Goal: Task Accomplishment & Management: Manage account settings

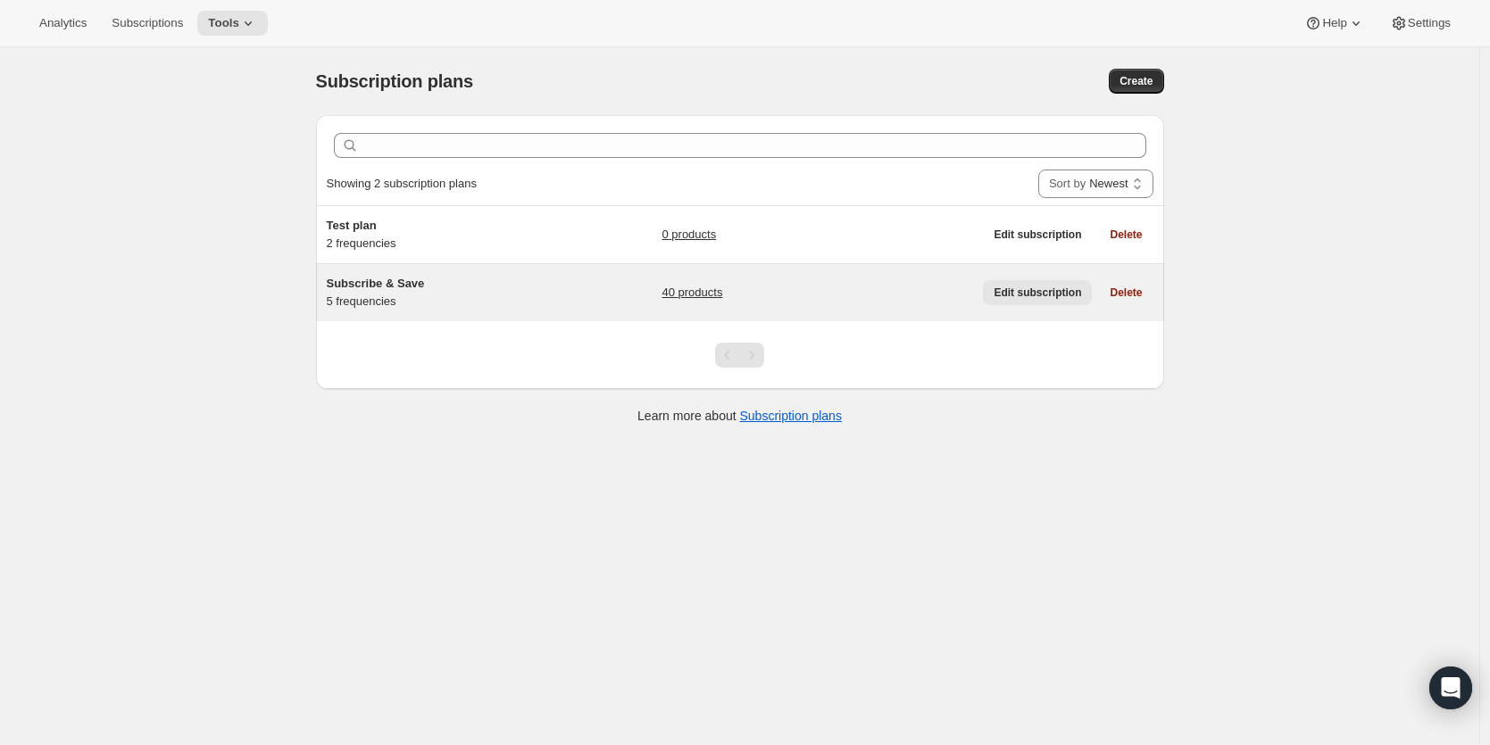
click at [1016, 298] on span "Edit subscription" at bounding box center [1036, 293] width 87 height 14
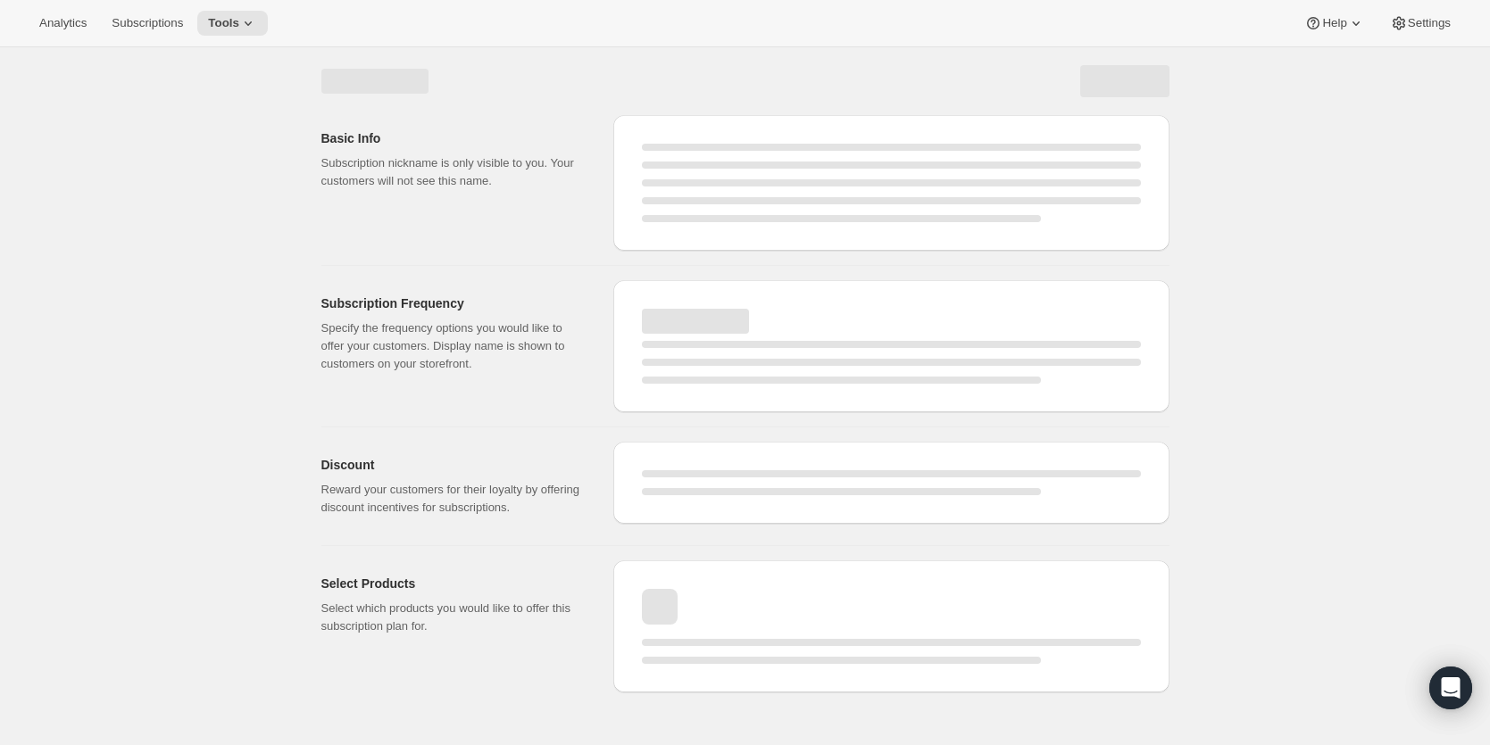
select select "WEEK"
select select "MONTH"
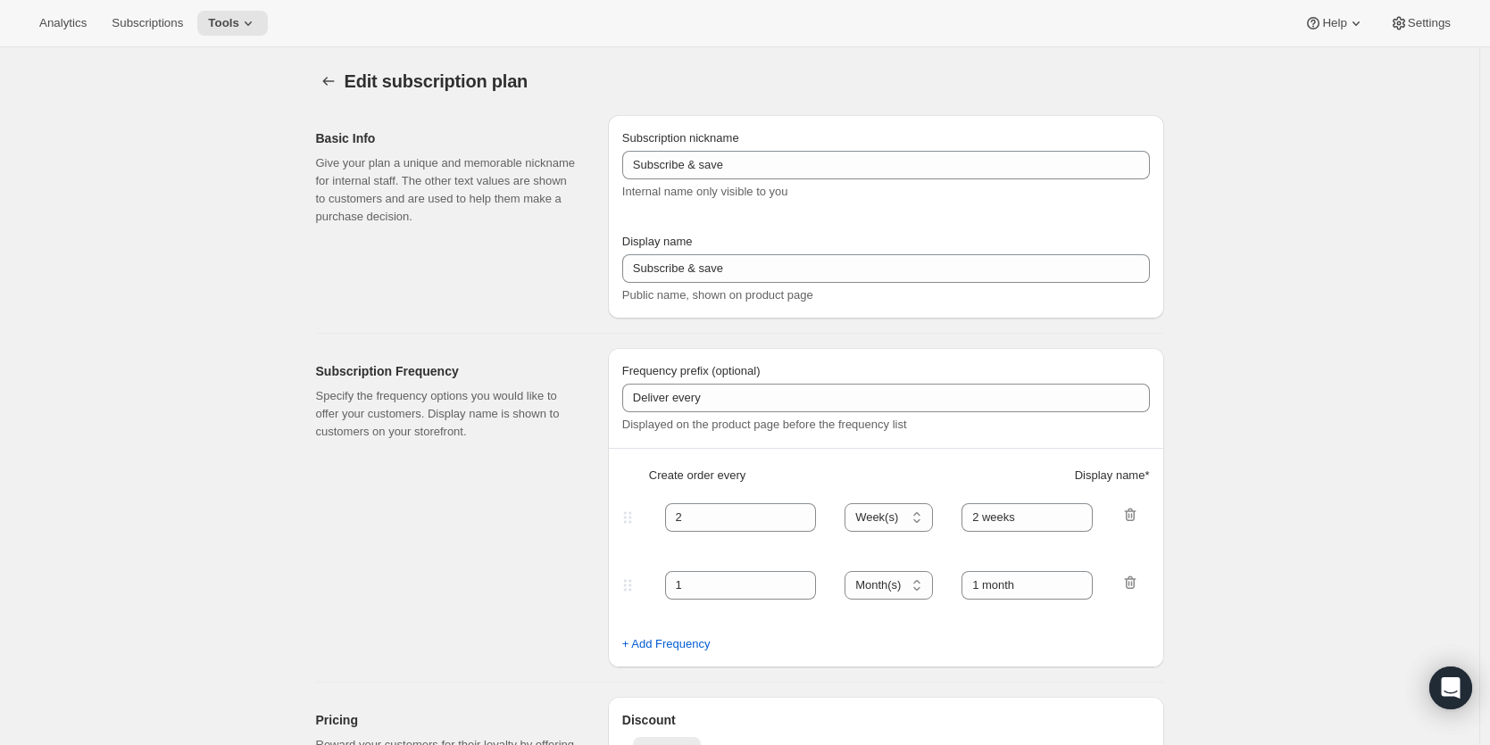
type input "Subscribe & Save"
type input "Subscribe & Save 15%"
type input "45"
select select "DAY"
type input "45 Days"
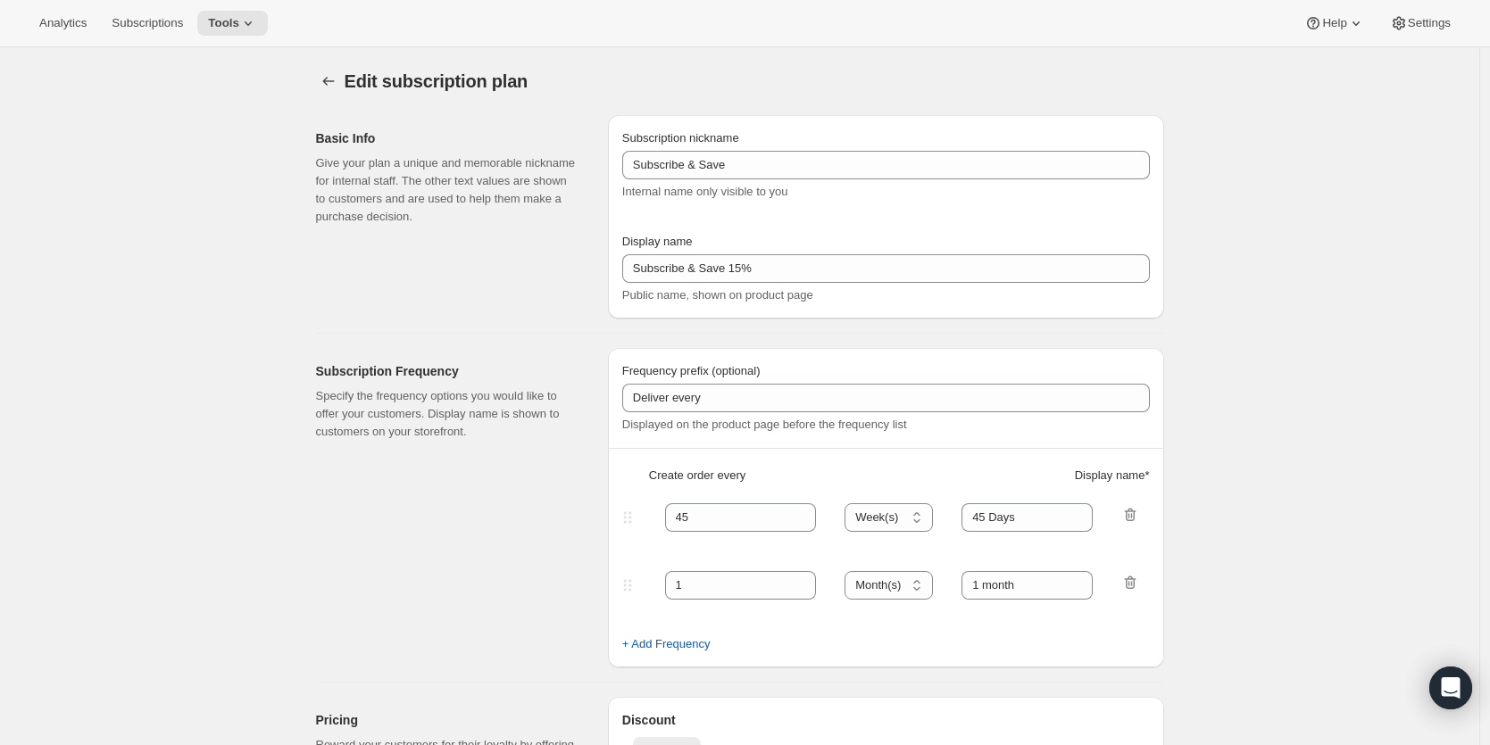
type input "60"
select select "DAY"
type input "60 Days"
type input "15"
type input "No obligation, modify or cancel anytime!"
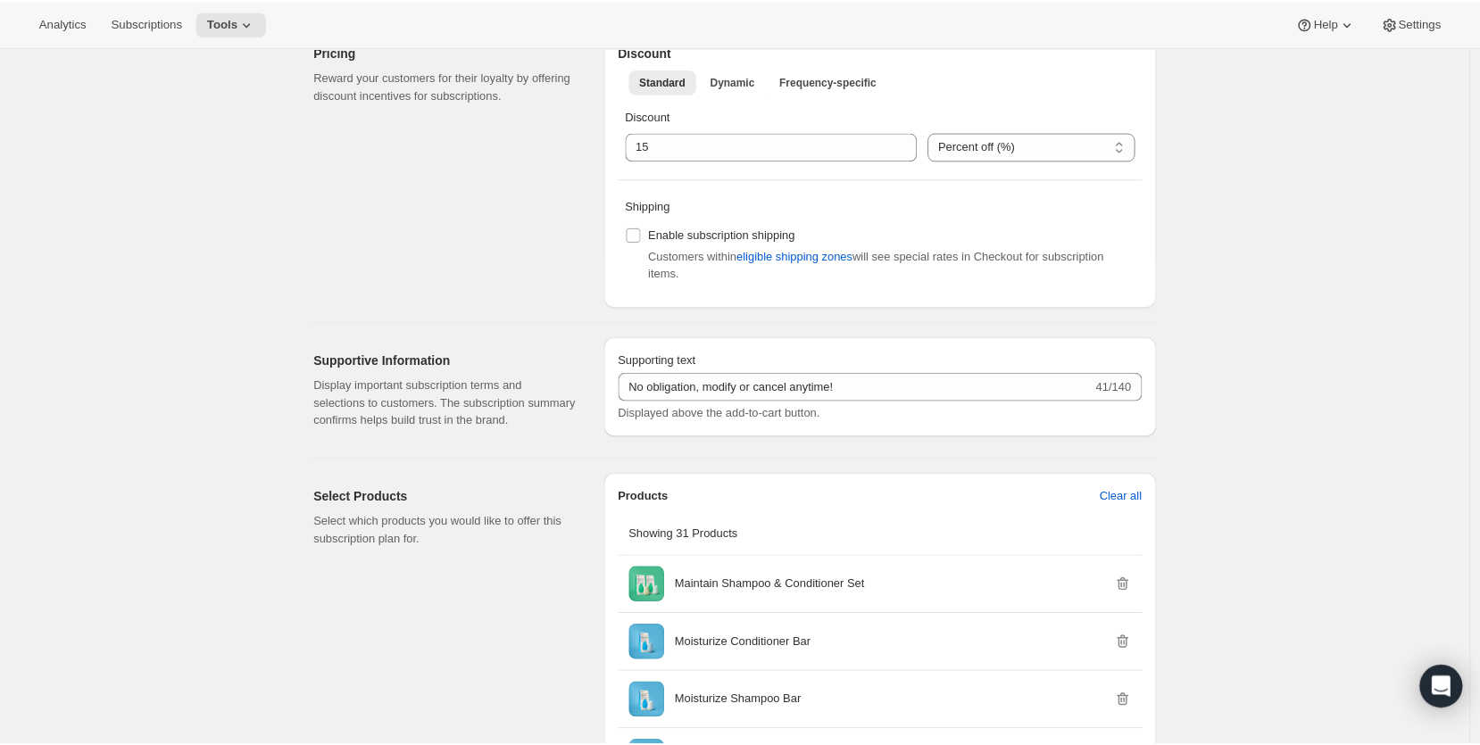
scroll to position [824, 0]
